Goal: Task Accomplishment & Management: Manage account settings

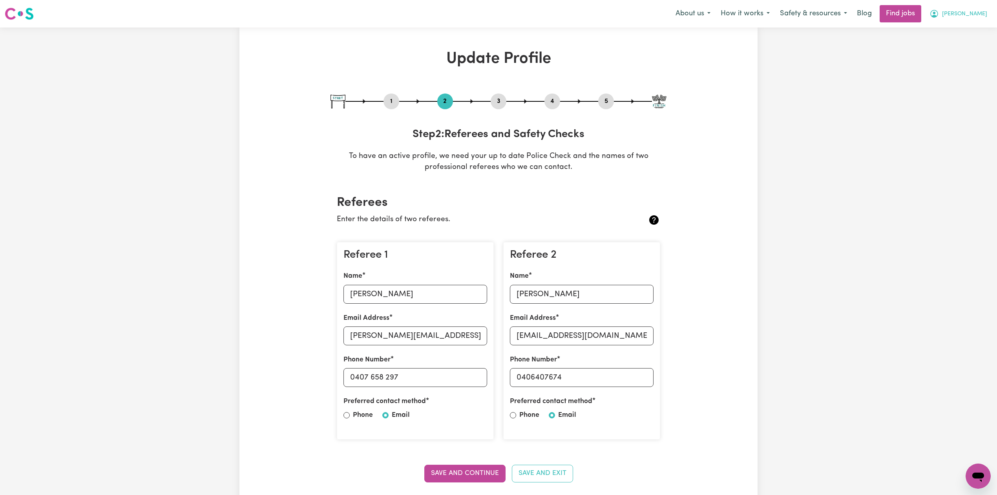
click at [973, 11] on span "[PERSON_NAME]" at bounding box center [964, 14] width 45 height 9
click at [962, 62] on link "Logout" at bounding box center [961, 60] width 62 height 15
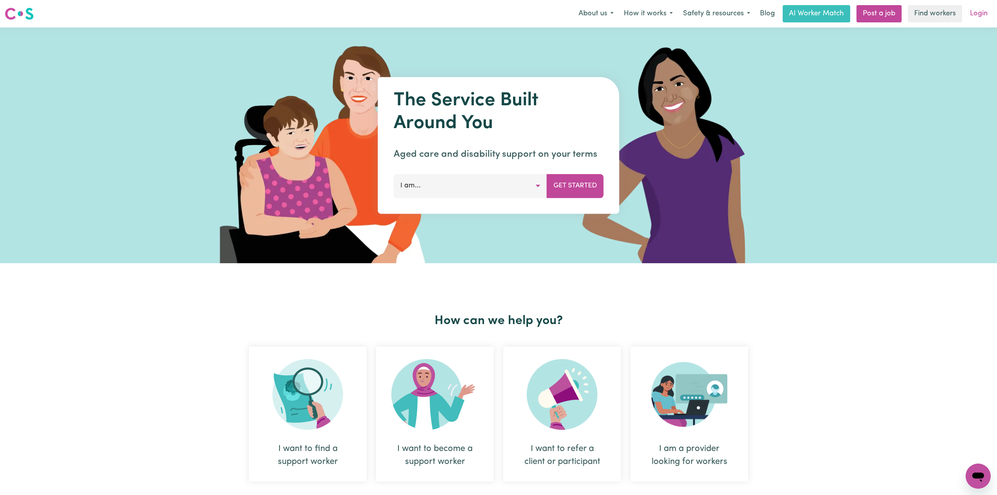
click at [978, 14] on link "Login" at bounding box center [978, 13] width 27 height 17
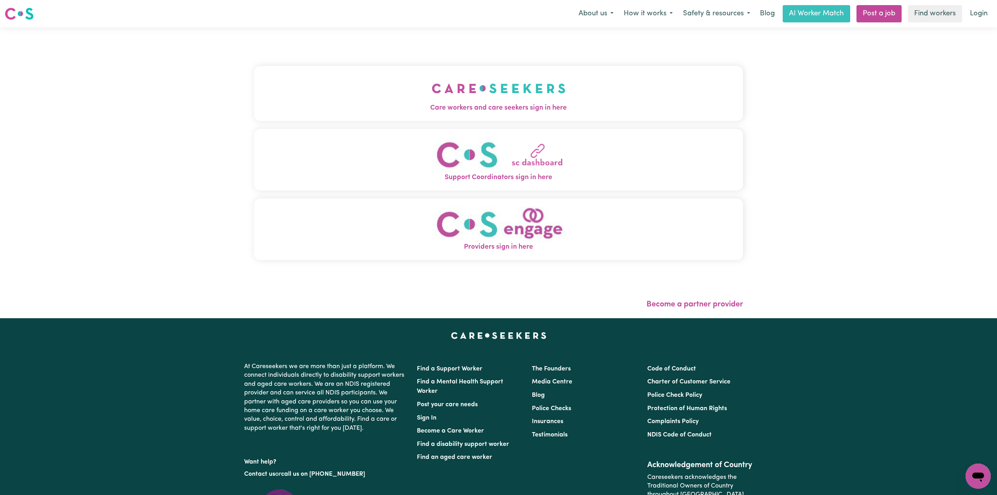
drag, startPoint x: 370, startPoint y: 140, endPoint x: 368, endPoint y: 137, distance: 4.5
click at [432, 140] on img "Support Coordinators sign in here" at bounding box center [499, 155] width 134 height 36
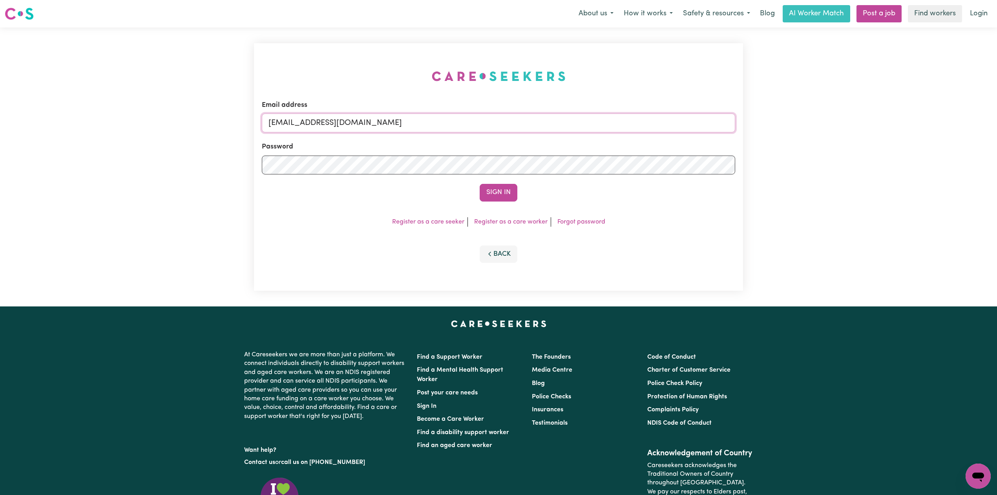
drag, startPoint x: 348, startPoint y: 119, endPoint x: 346, endPoint y: 123, distance: 4.4
click at [348, 120] on input "[EMAIL_ADDRESS][DOMAIN_NAME]" at bounding box center [498, 122] width 473 height 19
click at [620, 173] on form "Email address Superuser~[EMAIL_ADDRESS][DOMAIN_NAME] Password Sign In" at bounding box center [498, 150] width 473 height 101
type input "Superuser~[EMAIL_ADDRESS][DOMAIN_NAME]"
drag, startPoint x: 498, startPoint y: 183, endPoint x: 491, endPoint y: 200, distance: 18.3
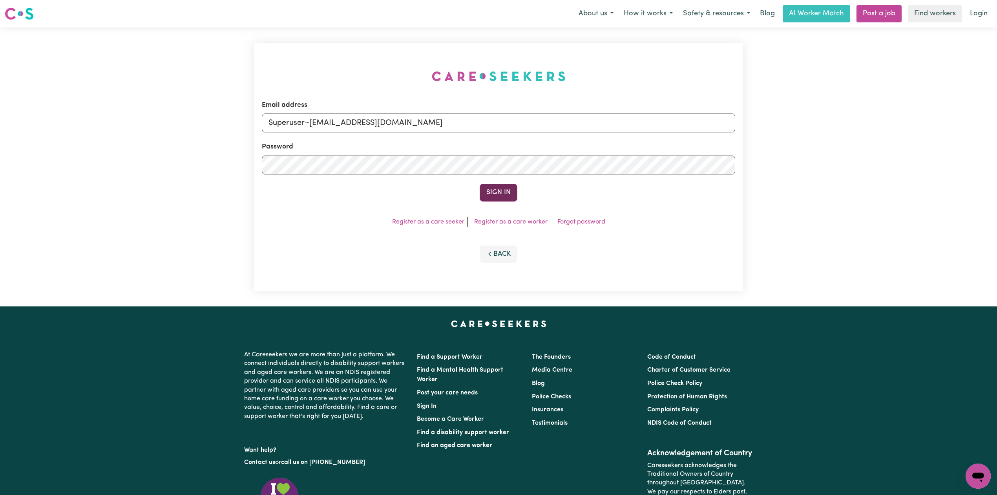
click at [495, 189] on form "Email address Superuser~[EMAIL_ADDRESS][DOMAIN_NAME] Password Sign In" at bounding box center [498, 150] width 473 height 101
drag, startPoint x: 479, startPoint y: 197, endPoint x: 485, endPoint y: 197, distance: 6.3
click at [480, 197] on button "Sign In" at bounding box center [499, 192] width 38 height 17
click at [485, 197] on div "Sign In" at bounding box center [498, 192] width 473 height 17
